Goal: Book appointment/travel/reservation

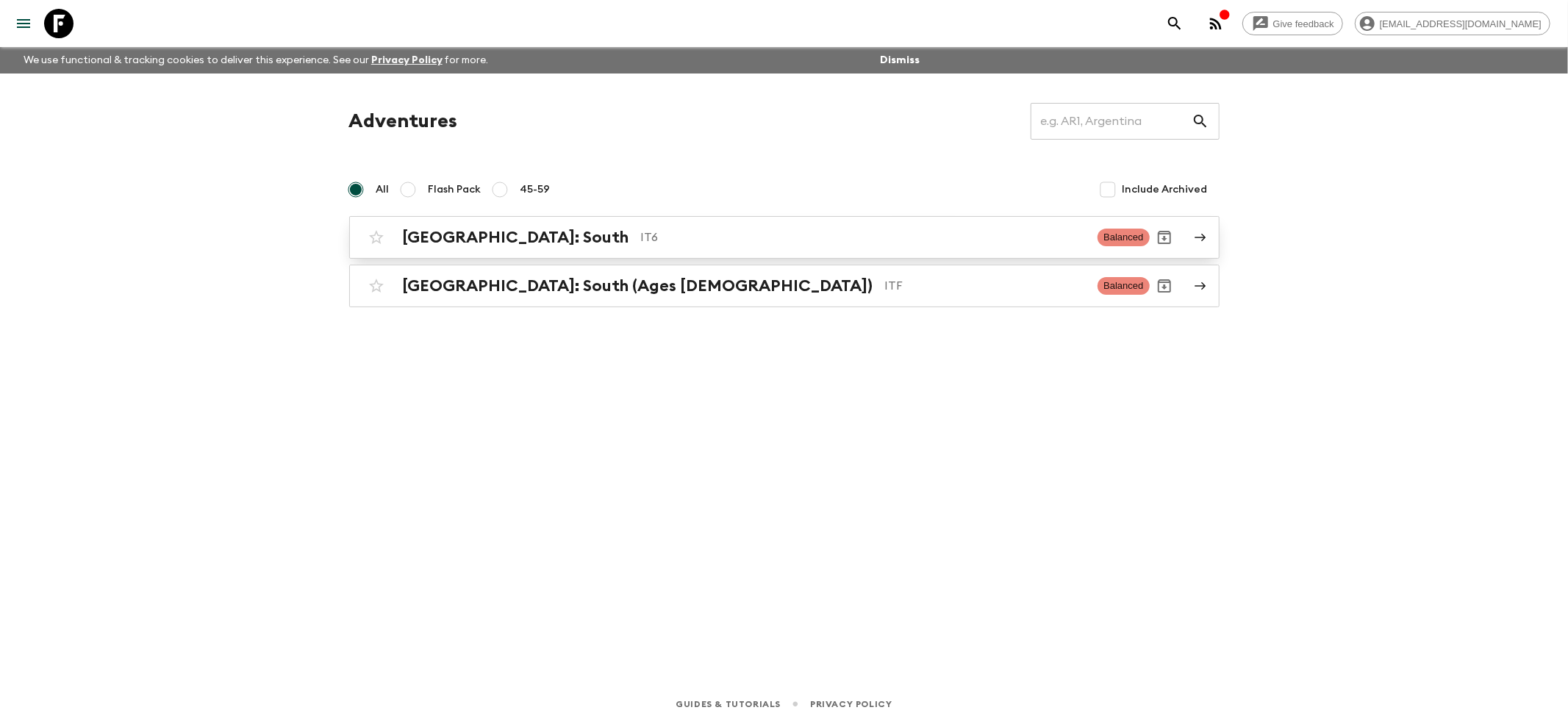
click at [419, 235] on h2 "[GEOGRAPHIC_DATA]: South" at bounding box center [516, 237] width 226 height 19
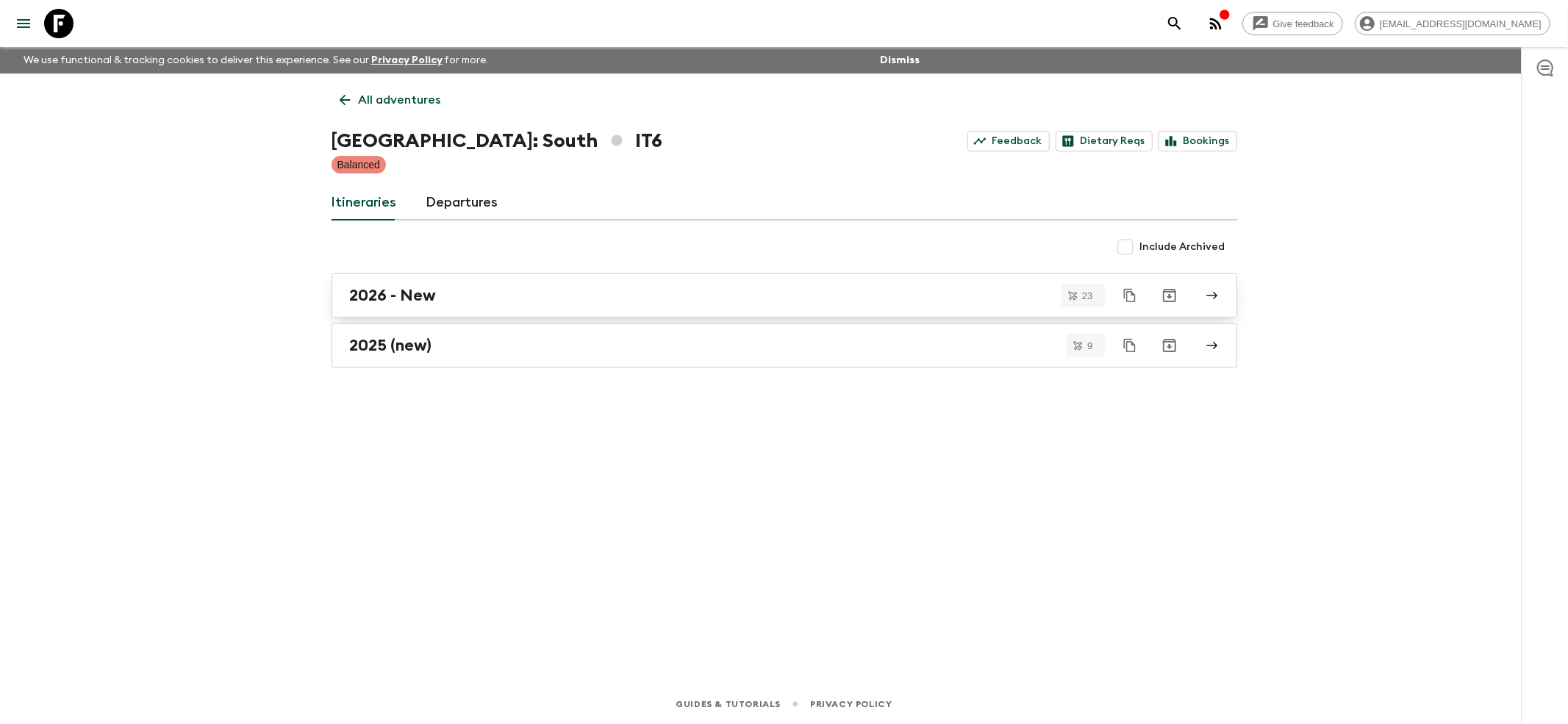
click at [395, 283] on link "2026 - New" at bounding box center [784, 295] width 905 height 44
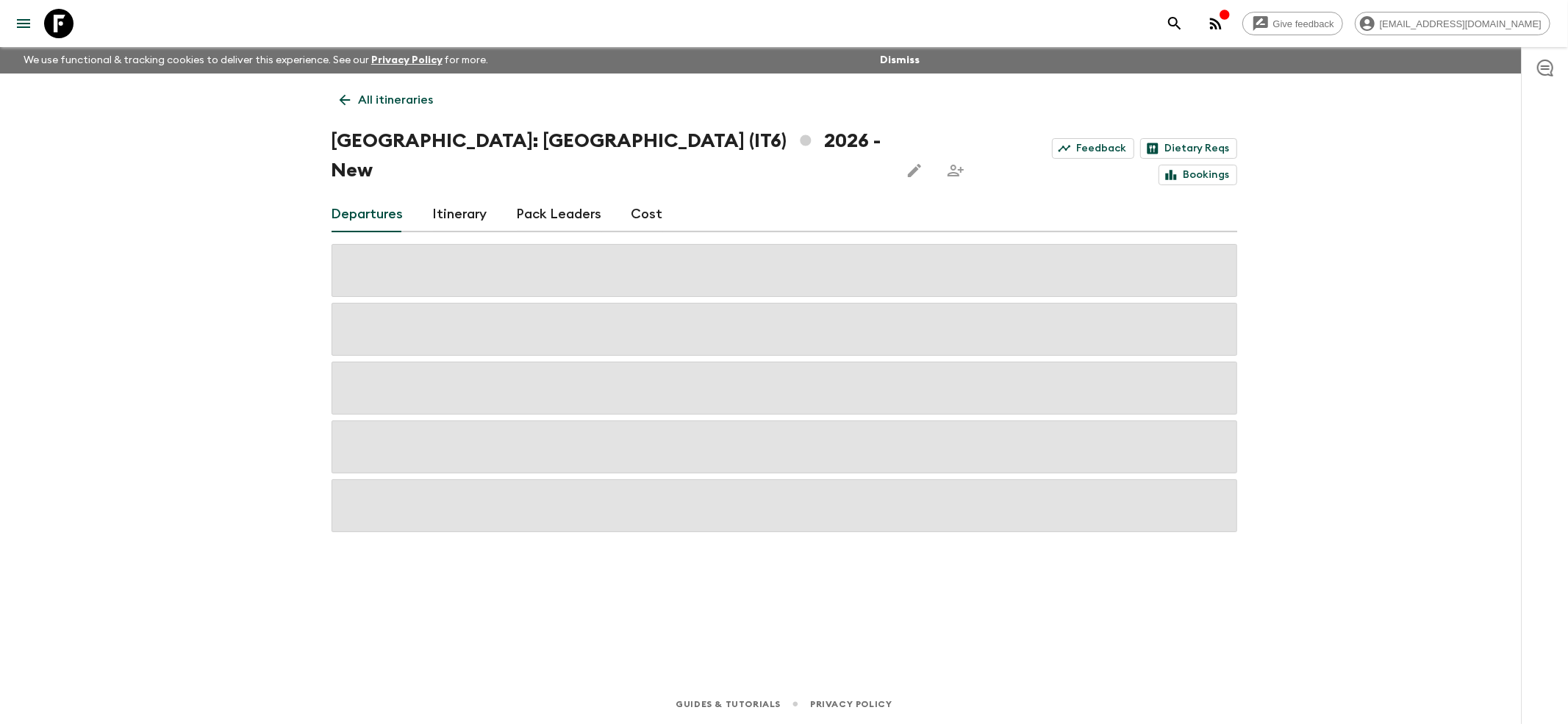
click at [634, 197] on link "Cost" at bounding box center [648, 214] width 32 height 35
